Goal: Check status

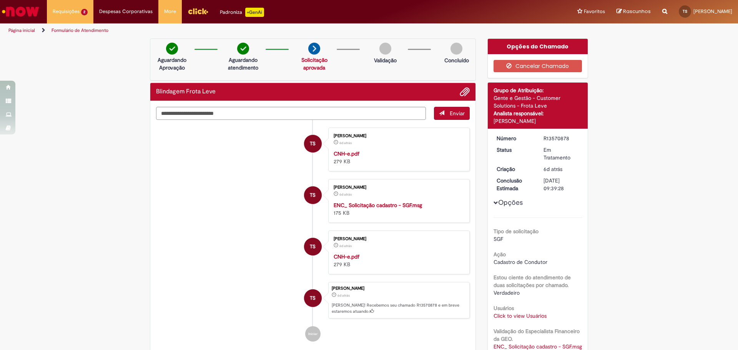
drag, startPoint x: 575, startPoint y: 120, endPoint x: 482, endPoint y: 121, distance: 93.8
click at [482, 121] on div "Opções do Chamado Cancelar Chamado Detalhes do tíquete Grupo de Atribuição: Gen…" at bounding box center [538, 267] width 113 height 458
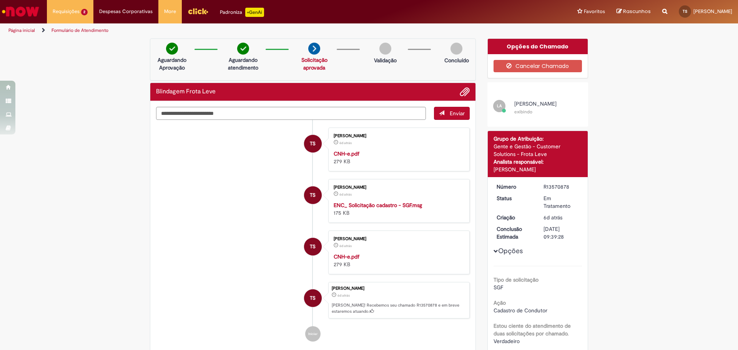
click at [246, 180] on li "TS Takasi Augusto De Souza 6d atrás 6 dias atrás ENC_ Solicitação cadastro - SG…" at bounding box center [313, 201] width 314 height 44
